Goal: Task Accomplishment & Management: Complete application form

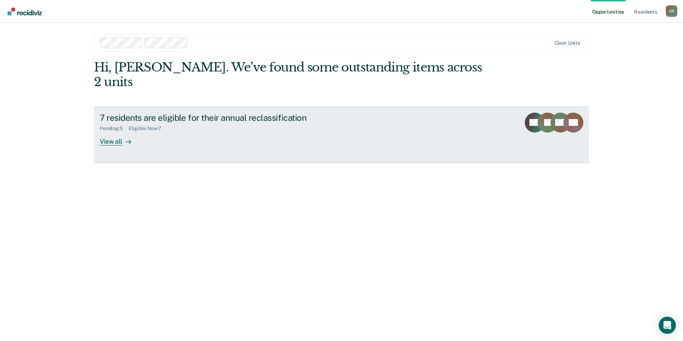
click at [117, 132] on div "View all" at bounding box center [120, 139] width 40 height 14
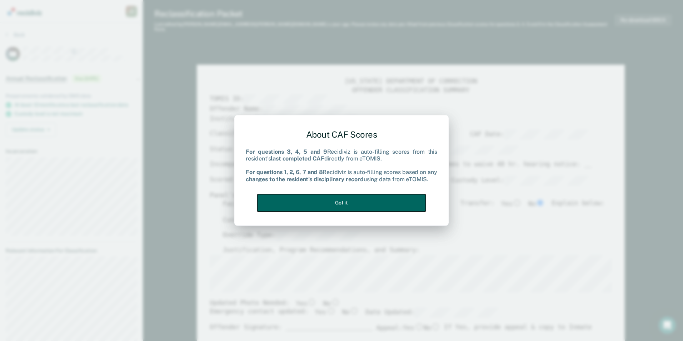
click at [339, 206] on button "Got it" at bounding box center [341, 203] width 169 height 18
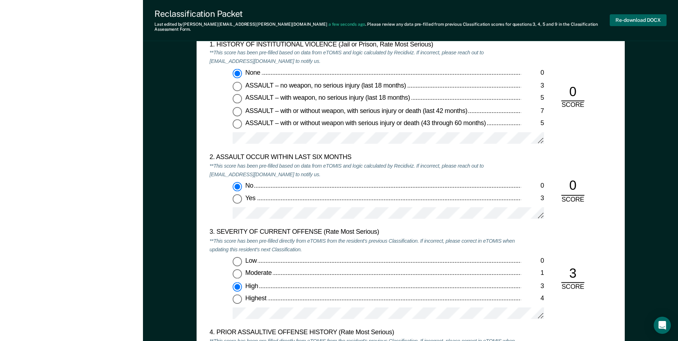
scroll to position [715, 0]
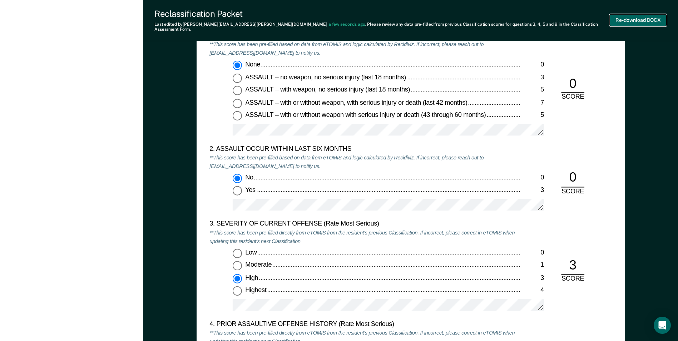
click at [634, 19] on button "Re-download DOCX" at bounding box center [638, 20] width 57 height 12
type textarea "x"
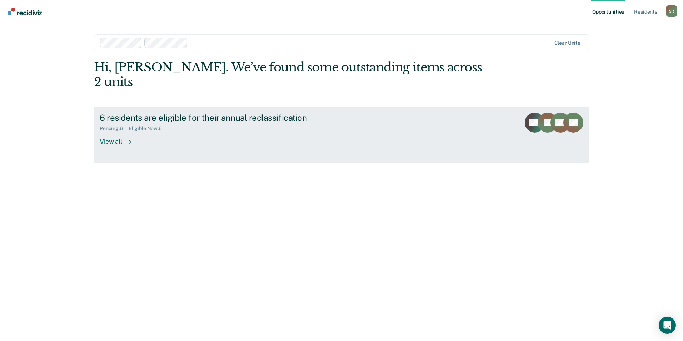
click at [118, 132] on div "View all" at bounding box center [120, 139] width 40 height 14
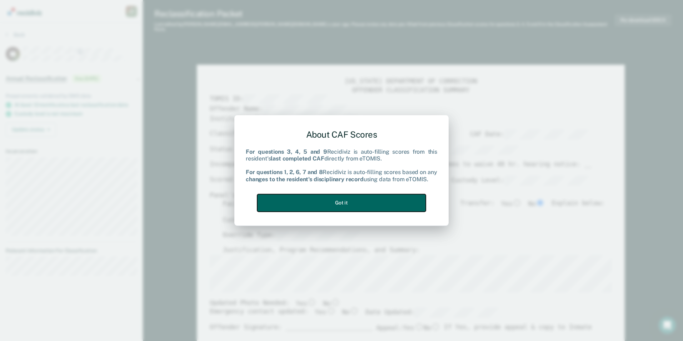
click at [362, 196] on button "Got it" at bounding box center [341, 203] width 169 height 18
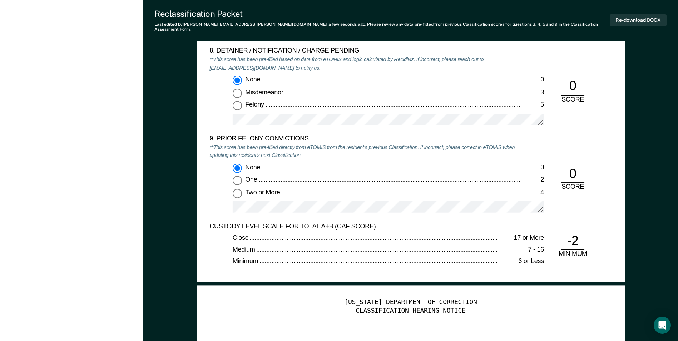
scroll to position [1609, 0]
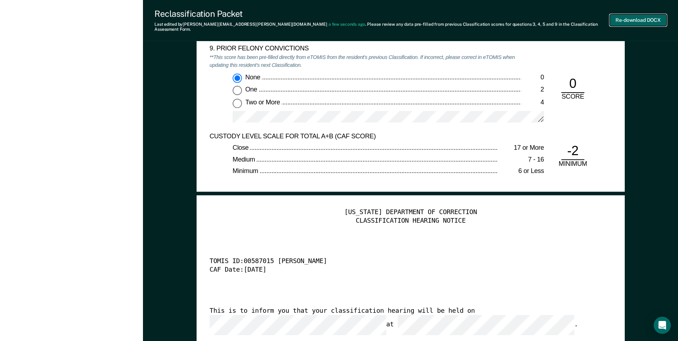
click at [623, 14] on button "Re-download DOCX" at bounding box center [638, 20] width 57 height 12
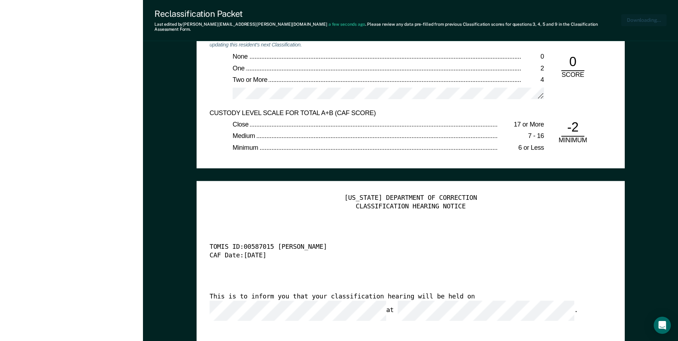
type textarea "x"
